Goal: Check status: Check status

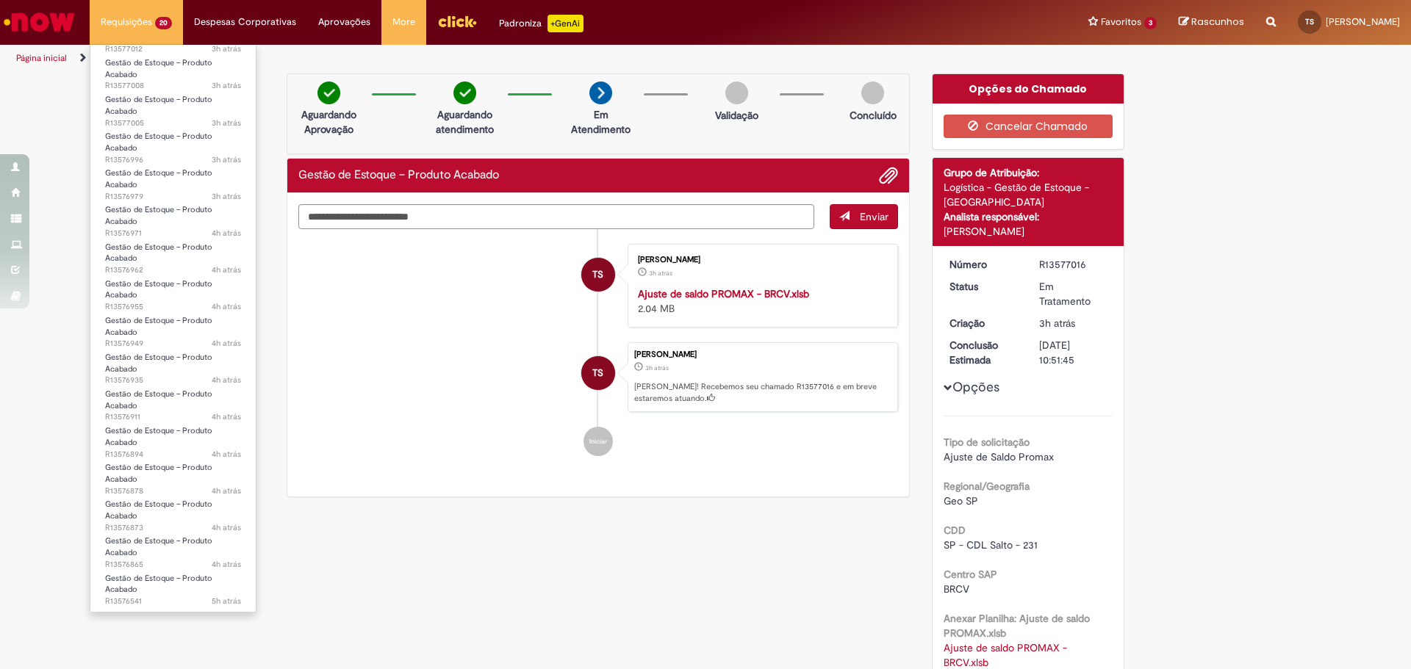
scroll to position [195, 0]
click at [170, 589] on link "Gestão de Estoque – Produto Acabado 5h atrás 5 horas atrás R13576344" at bounding box center [172, 591] width 165 height 32
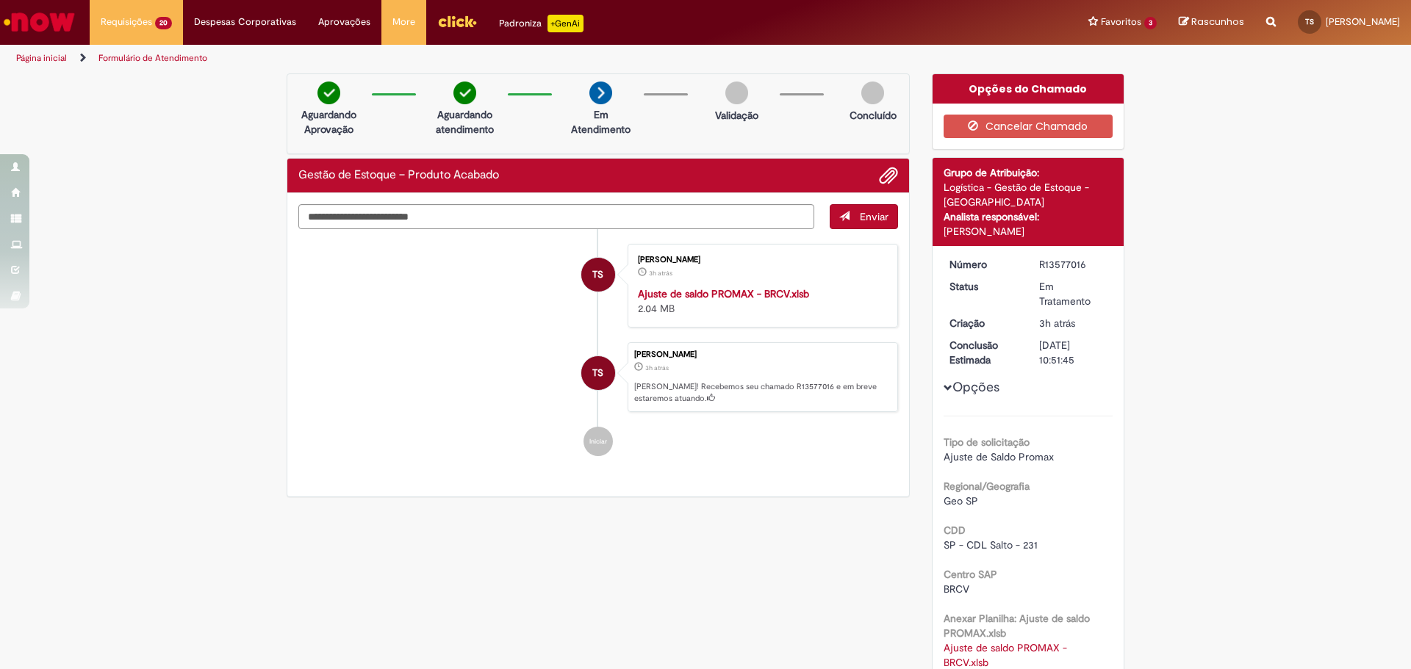
click at [557, 547] on div "Verificar Código de Barras Aguardando Aprovação Aguardando atendimento Em Atend…" at bounding box center [706, 491] width 860 height 836
drag, startPoint x: 1060, startPoint y: 231, endPoint x: 919, endPoint y: 218, distance: 141.7
click at [921, 218] on div "Opções do Chamado Cancelar Chamado Detalhes do tíquete Grupo de Atribuição: Log…" at bounding box center [1028, 491] width 215 height 836
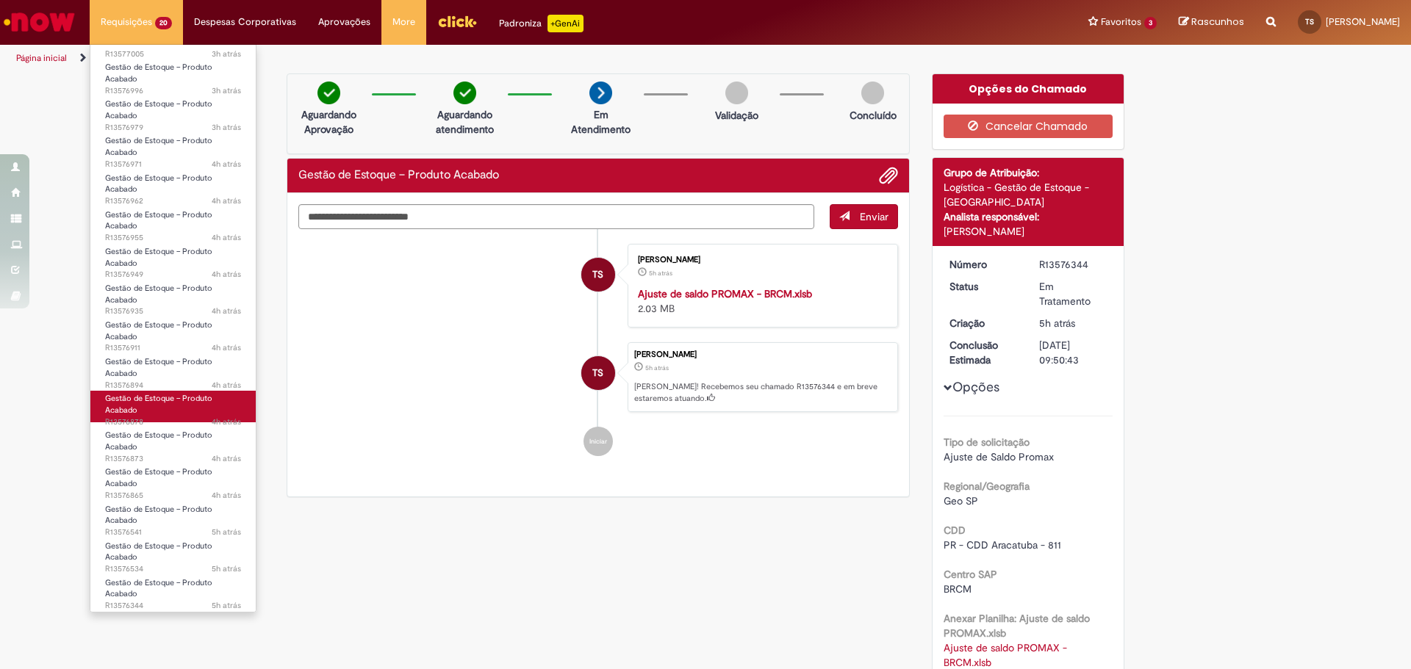
click at [198, 403] on span "Gestão de Estoque – Produto Acabado" at bounding box center [158, 404] width 107 height 23
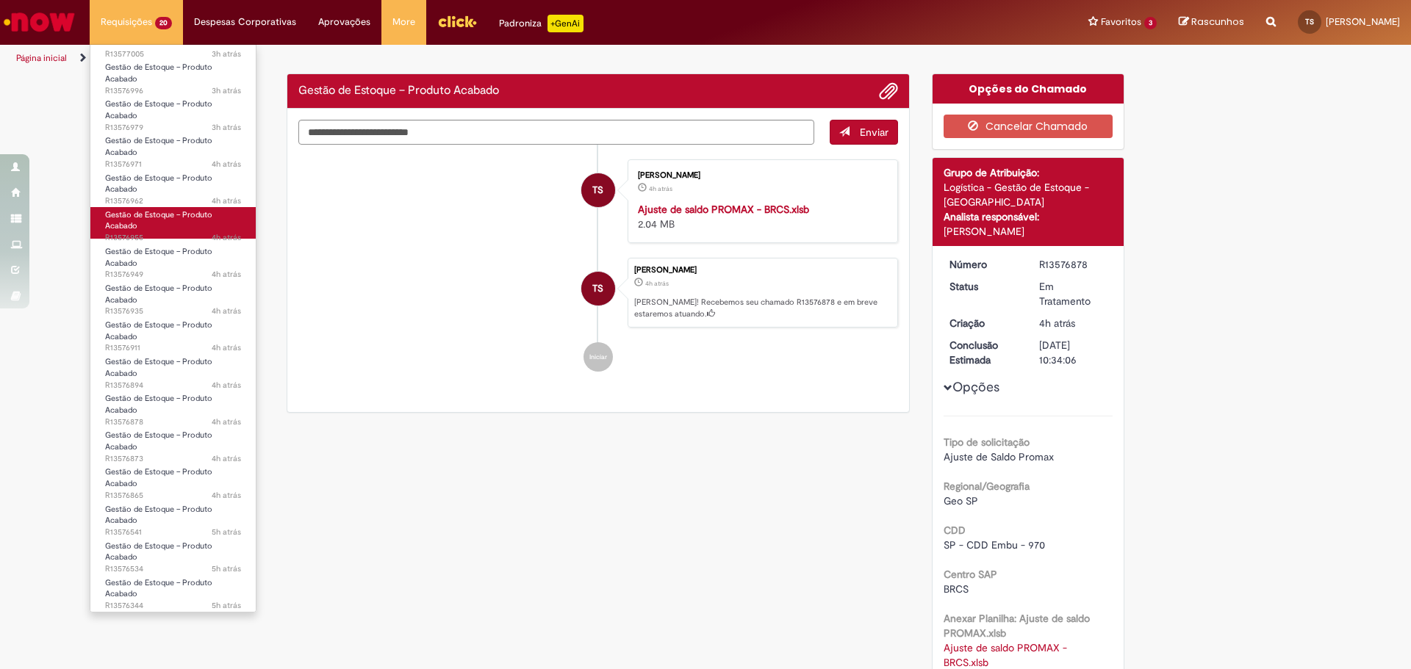
click at [187, 221] on link "Gestão de Estoque – Produto Acabado 4h atrás 4 horas atrás R13576955" at bounding box center [172, 223] width 165 height 32
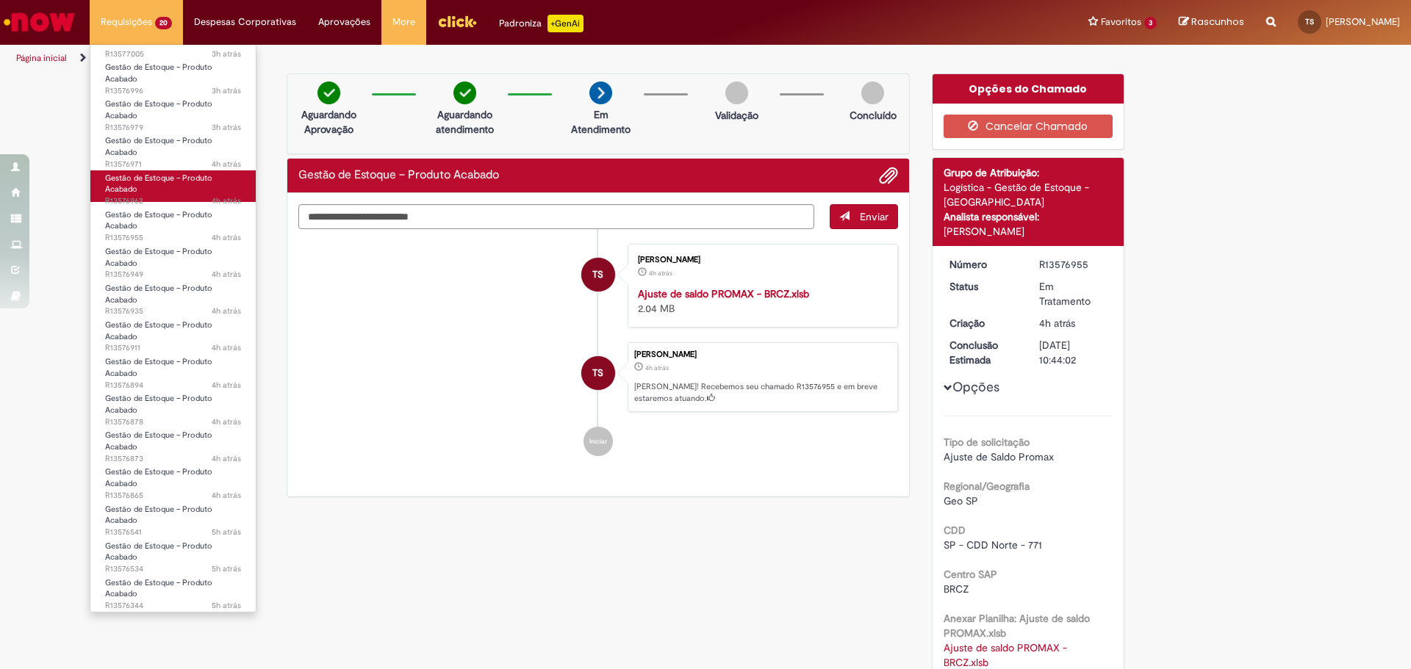
click at [177, 187] on link "Gestão de Estoque – Produto Acabado 4h atrás 4 horas atrás R13576962" at bounding box center [172, 186] width 165 height 32
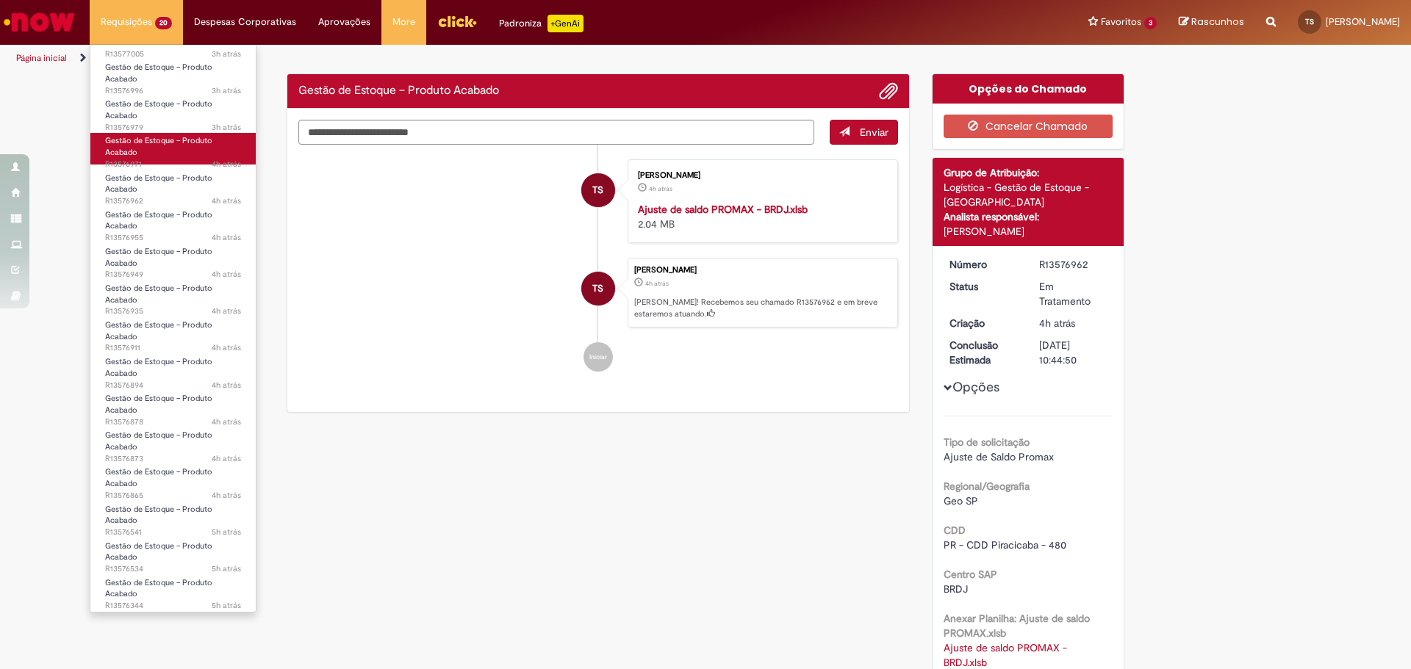
click at [182, 159] on span "4h atrás 4 horas atrás R13576971" at bounding box center [173, 165] width 136 height 12
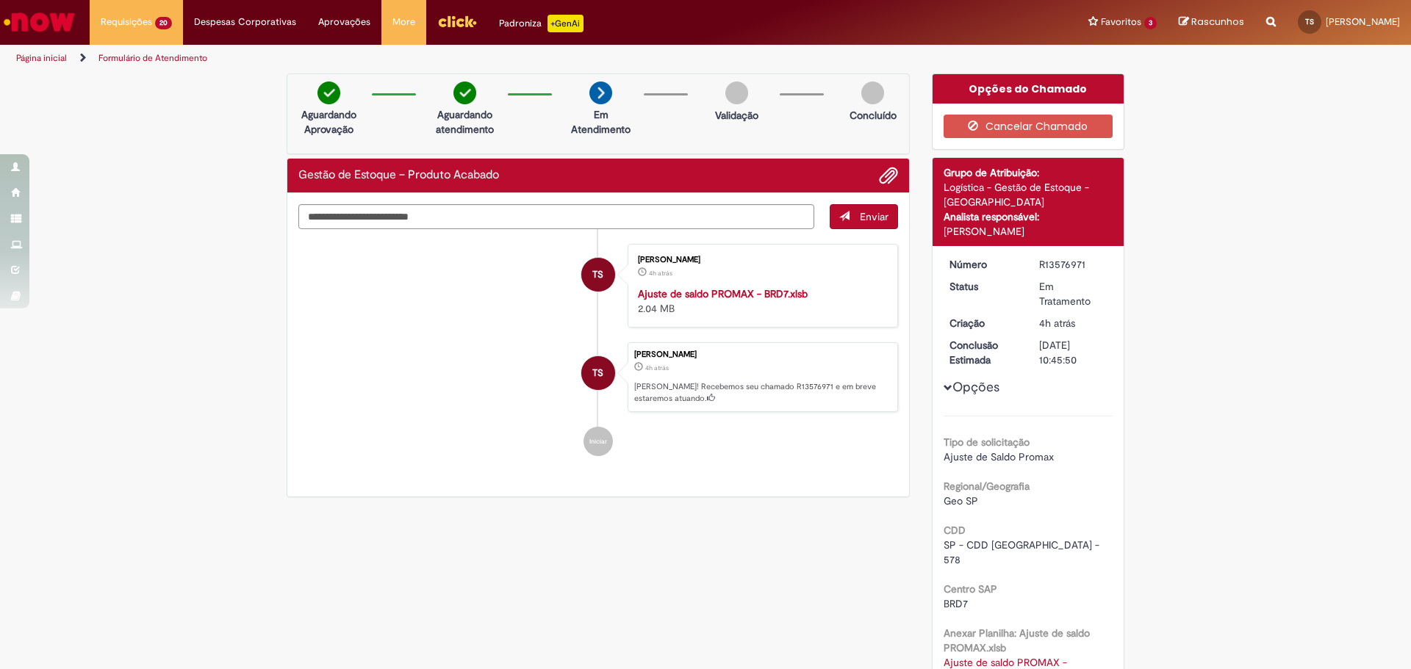
drag, startPoint x: 1086, startPoint y: 259, endPoint x: 1023, endPoint y: 267, distance: 63.7
click at [1028, 267] on dd "R13576971" at bounding box center [1073, 264] width 90 height 15
copy div "R13576971"
click at [954, 334] on div "Opções Tipo de solicitação Ajuste de Saldo Promax Regional/Geografia Geo SP CDD…" at bounding box center [1028, 507] width 170 height 501
drag, startPoint x: 1093, startPoint y: 268, endPoint x: 1030, endPoint y: 267, distance: 62.5
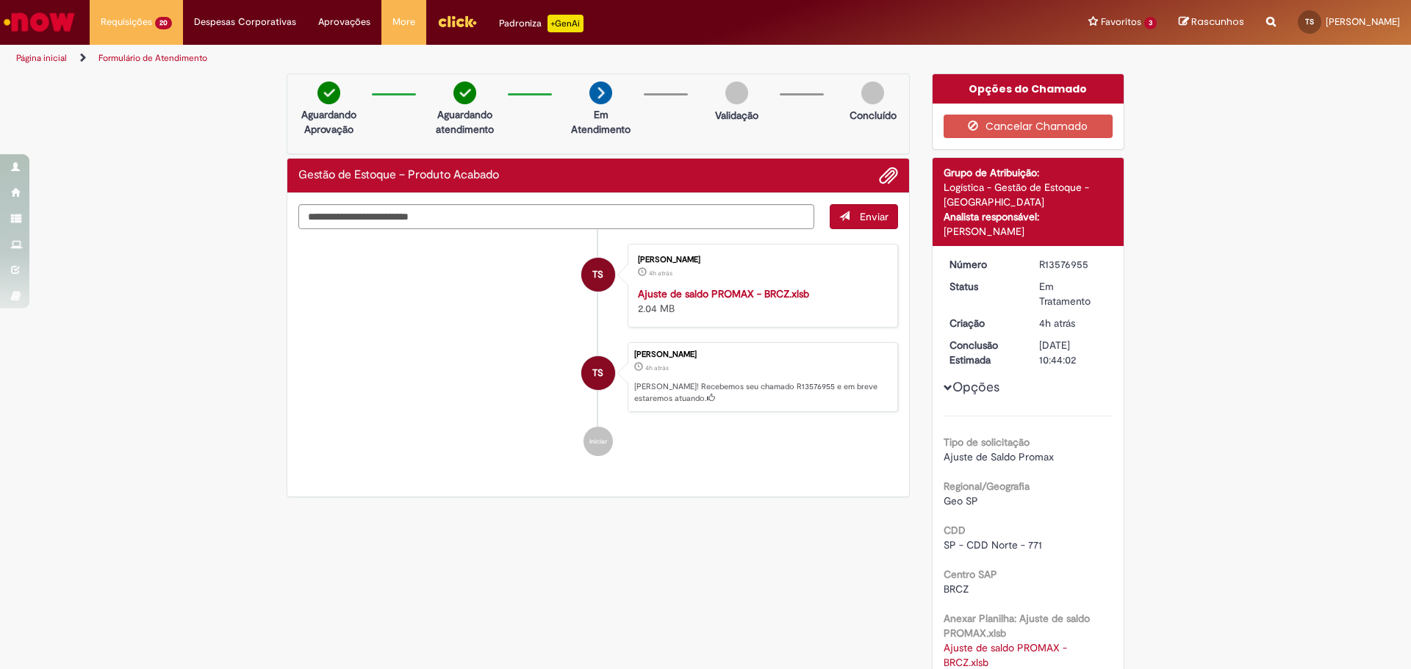
click at [1030, 267] on dd "R13576955" at bounding box center [1073, 264] width 90 height 15
copy div "R13576955"
click at [550, 562] on div "Verificar Código de Barras Aguardando Aprovação Aguardando atendimento Em Atend…" at bounding box center [706, 491] width 860 height 836
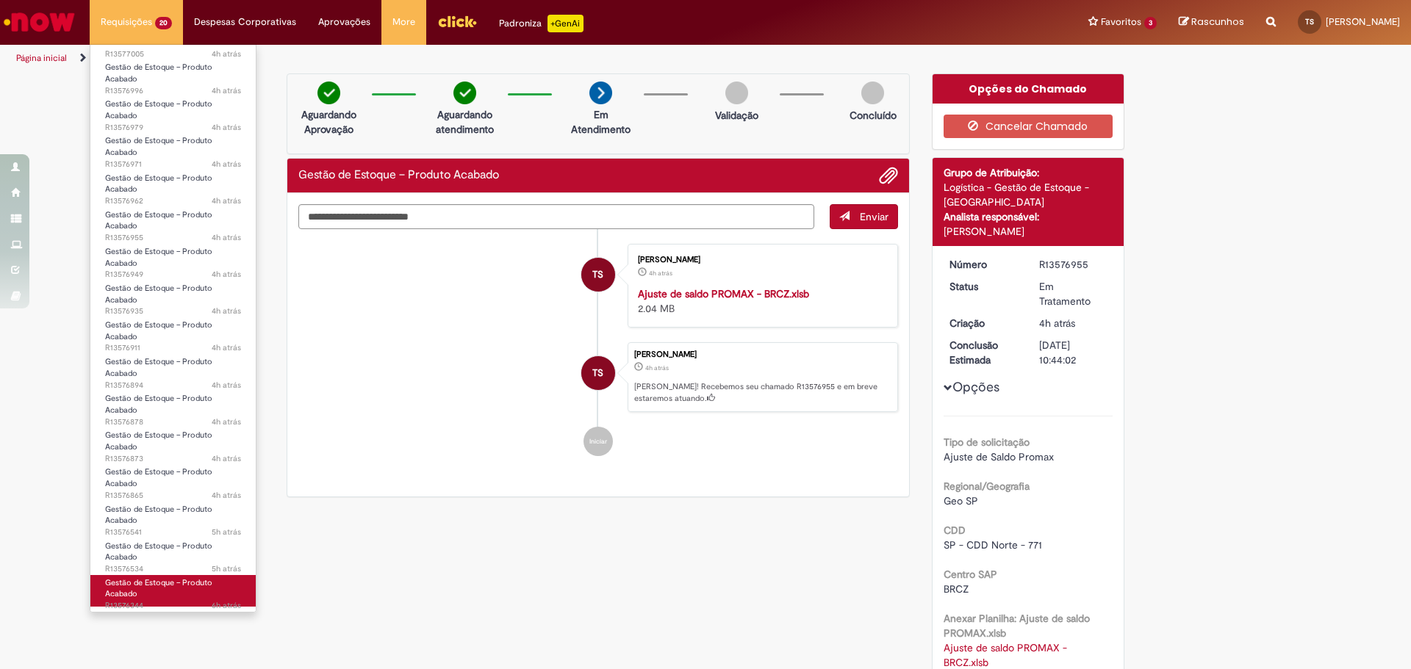
click at [184, 595] on link "Gestão de Estoque – Produto Acabado 6h atrás 6 horas atrás R13576344" at bounding box center [172, 591] width 165 height 32
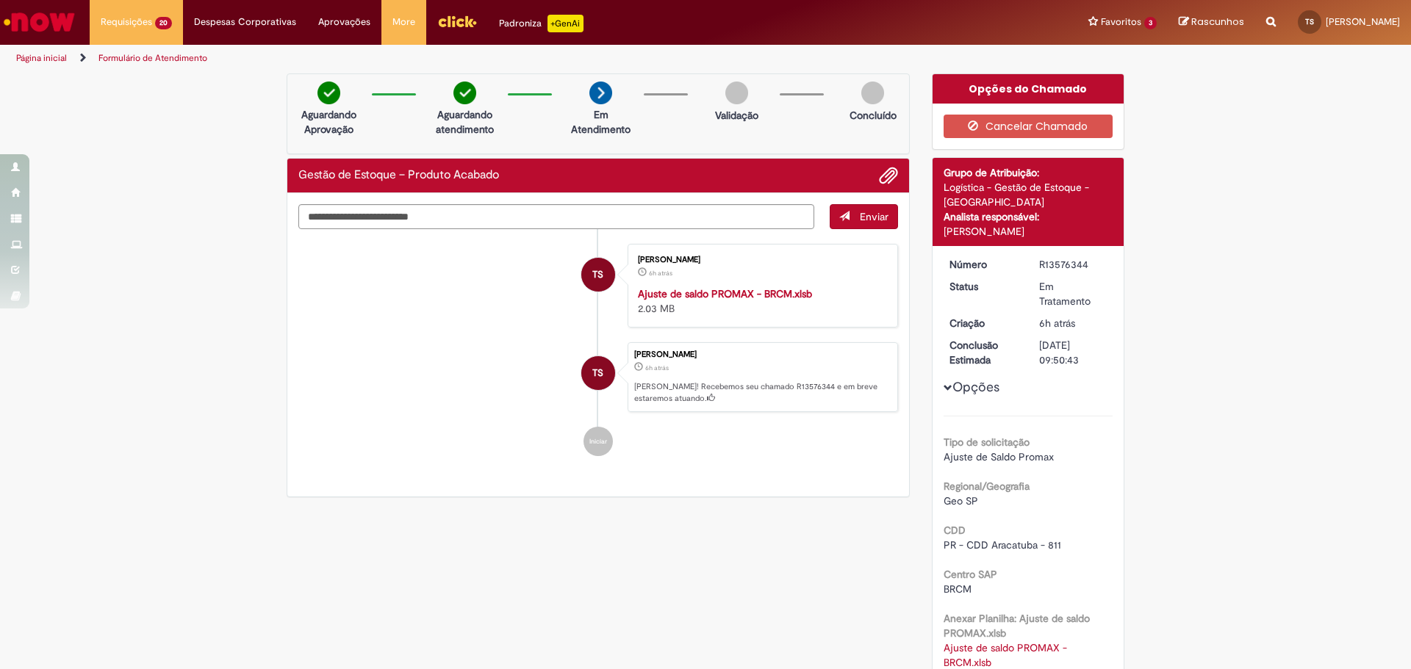
drag, startPoint x: 1085, startPoint y: 265, endPoint x: 1029, endPoint y: 265, distance: 55.1
click at [1029, 265] on dd "R13576344" at bounding box center [1073, 264] width 90 height 15
copy div "R13576344"
click at [719, 412] on div "Thiago Frank Silva 6h atrás 6 horas atrás Ola! Recebemos seu chamado R13576344 …" at bounding box center [763, 377] width 270 height 71
